Goal: Task Accomplishment & Management: Manage account settings

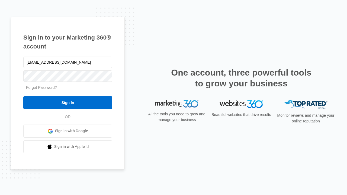
type input "[EMAIL_ADDRESS][DOMAIN_NAME]"
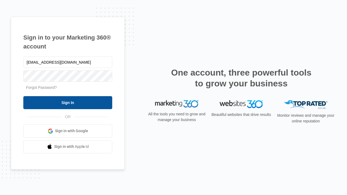
click at [68, 103] on input "Sign In" at bounding box center [67, 102] width 89 height 13
